Goal: Use online tool/utility: Utilize a website feature to perform a specific function

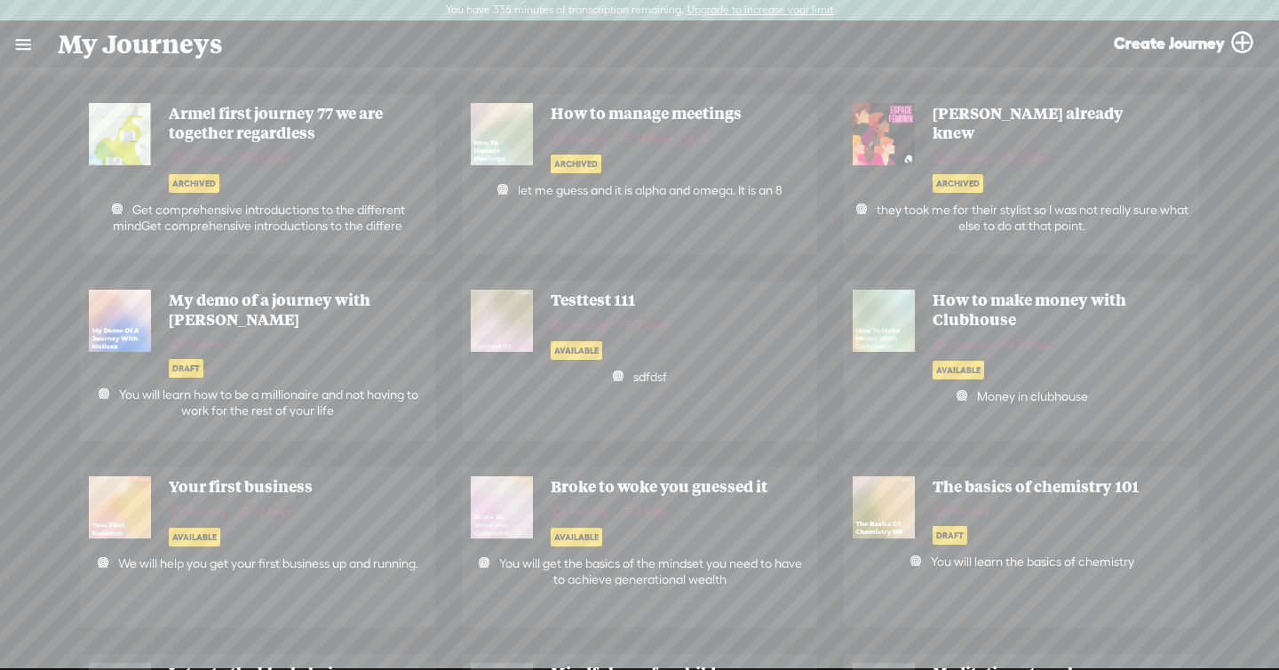
click at [23, 51] on link at bounding box center [23, 44] width 46 height 46
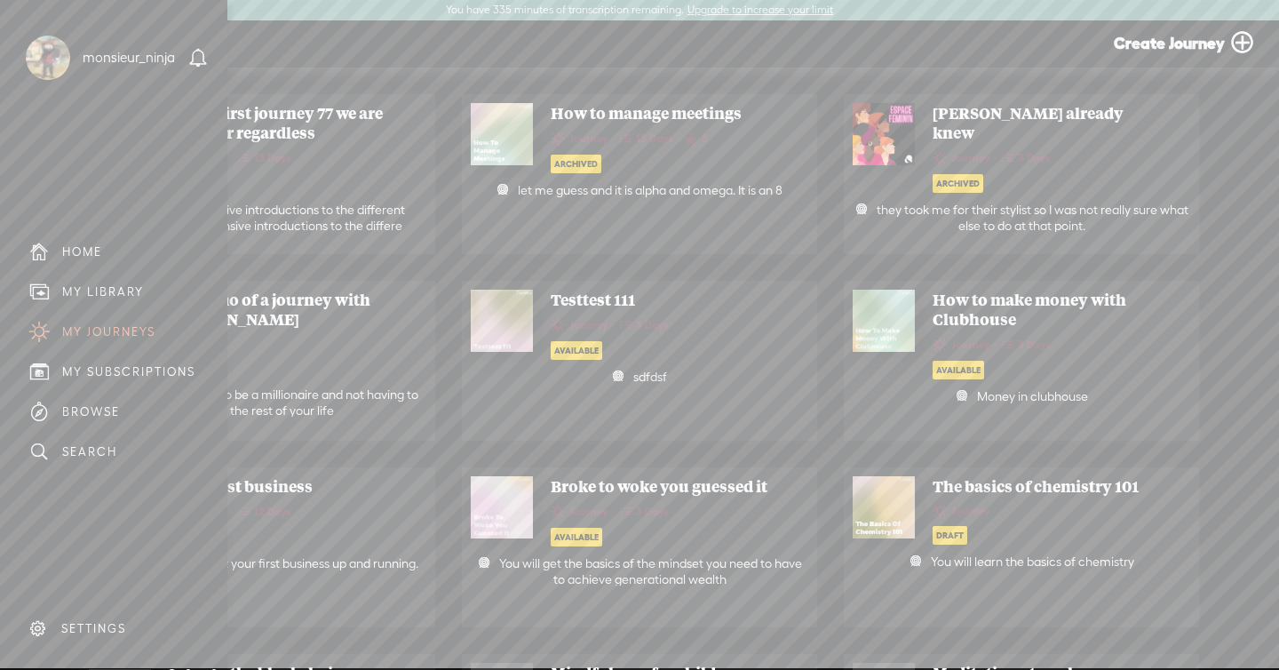
click at [99, 279] on div "MY LIBRARY" at bounding box center [113, 292] width 201 height 40
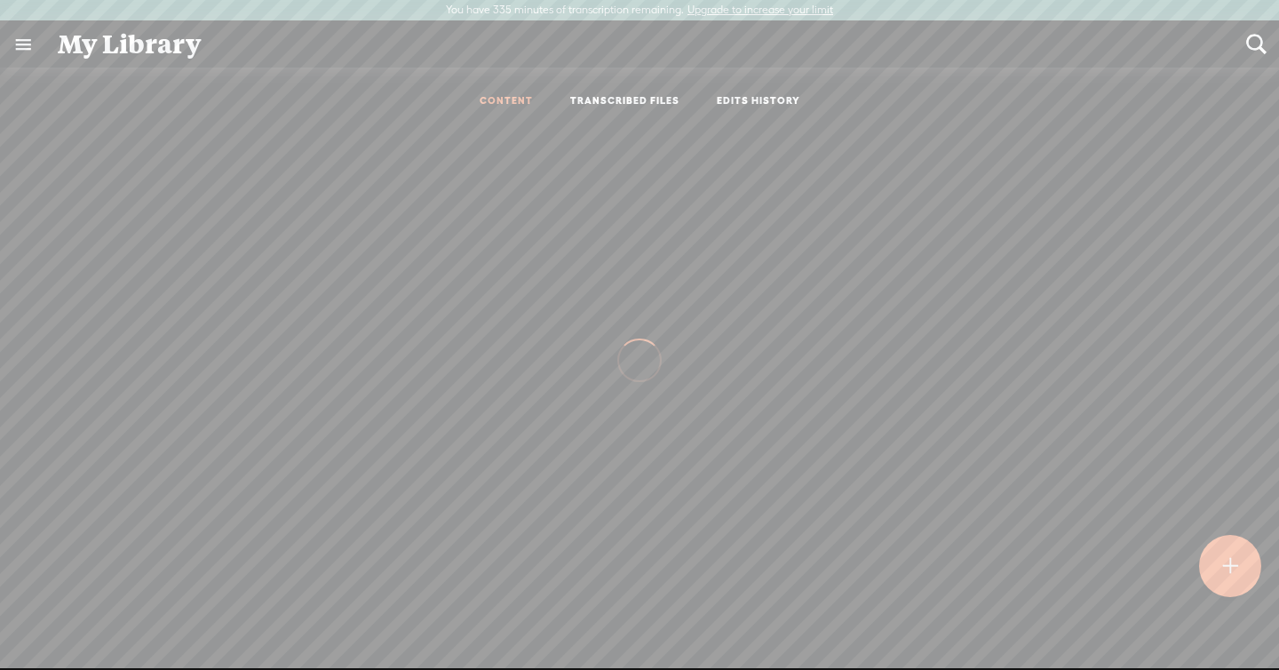
click at [632, 103] on link "TRANSCRIBED FILES" at bounding box center [624, 101] width 109 height 15
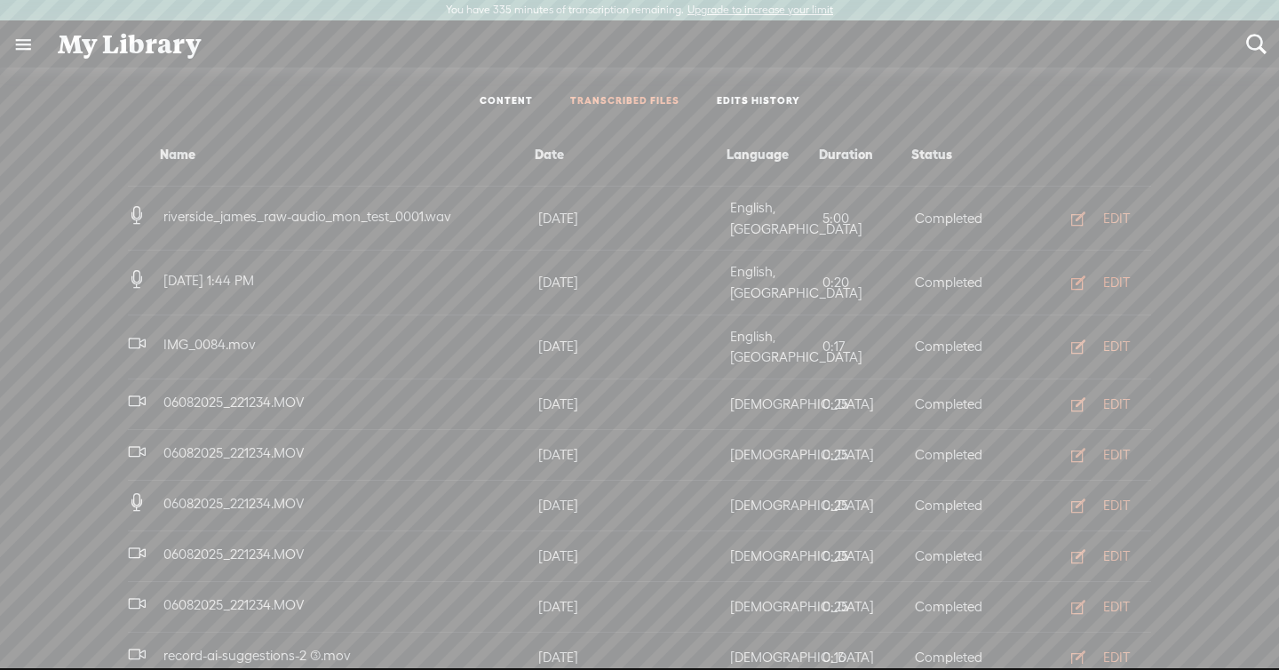
click at [1090, 268] on button "EDIT" at bounding box center [1095, 282] width 98 height 28
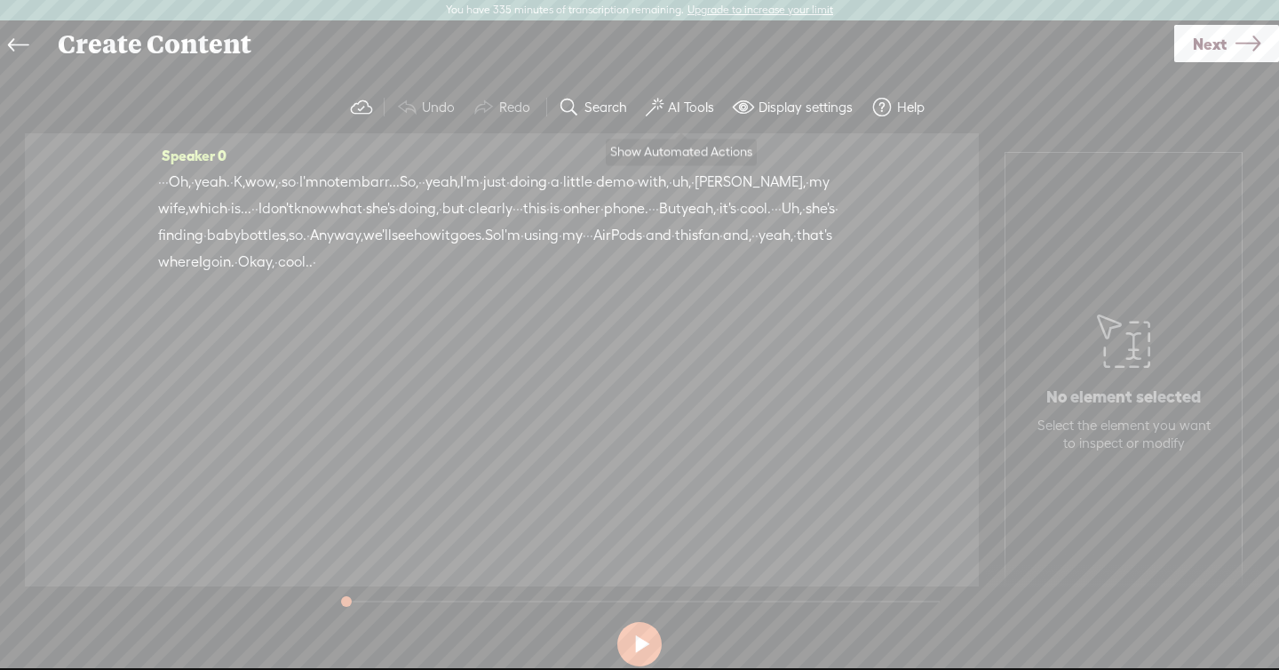
click at [700, 115] on label "AI Tools" at bounding box center [691, 108] width 46 height 18
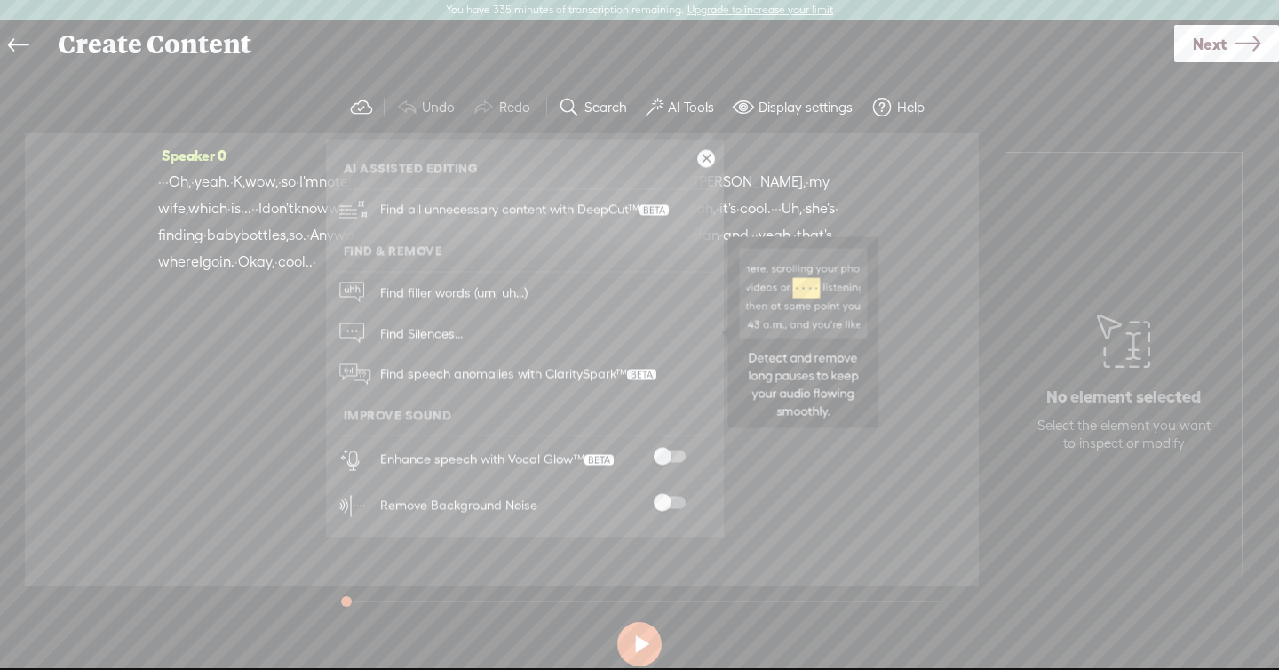
click at [440, 325] on span "Find Silences..." at bounding box center [421, 333] width 95 height 40
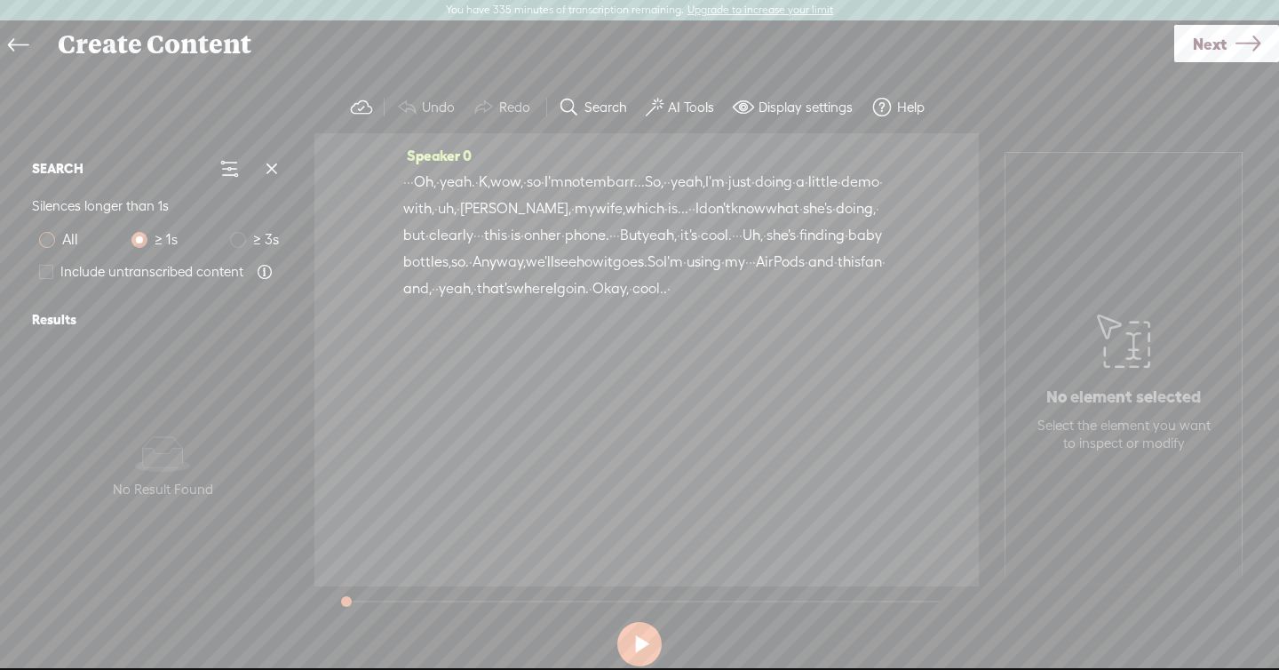
click at [54, 240] on span at bounding box center [47, 240] width 16 height 16
click at [54, 240] on input "All" at bounding box center [47, 240] width 16 height 16
radio input "true"
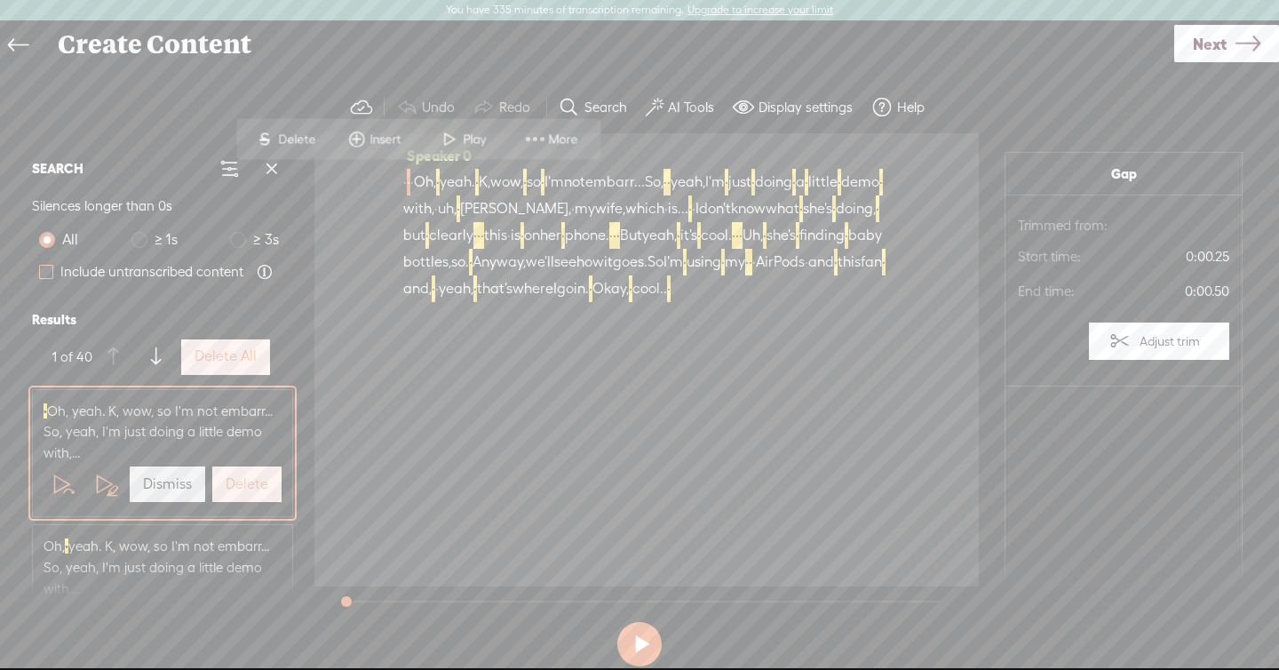
click at [44, 274] on span at bounding box center [46, 272] width 14 height 14
click at [44, 274] on input "Include untranscribed content" at bounding box center [46, 272] width 14 height 14
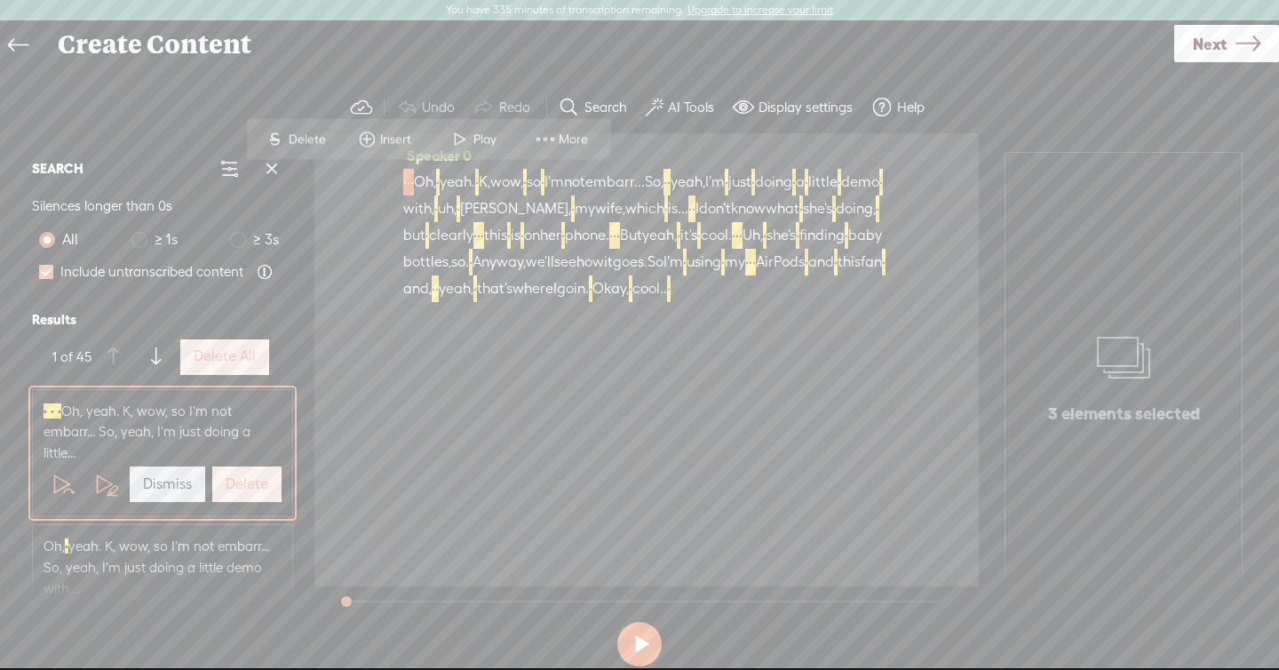
click at [44, 274] on span at bounding box center [46, 272] width 14 height 14
click at [44, 274] on input "Include untranscribed content" at bounding box center [46, 272] width 14 height 14
checkbox input "false"
